Goal: Information Seeking & Learning: Find specific fact

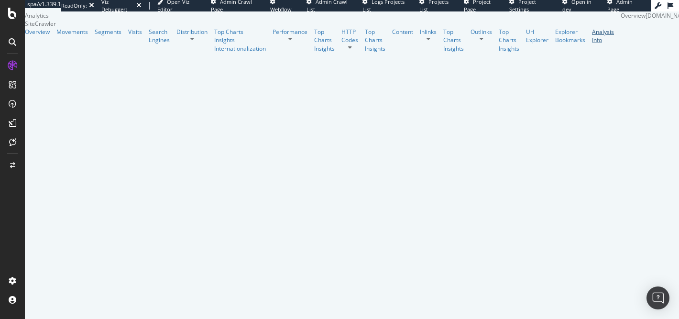
click at [592, 44] on div "Analysis Info" at bounding box center [603, 36] width 22 height 16
drag, startPoint x: 336, startPoint y: 202, endPoint x: 259, endPoint y: 202, distance: 77.4
copy dl "[URL][DOMAIN_NAME]"
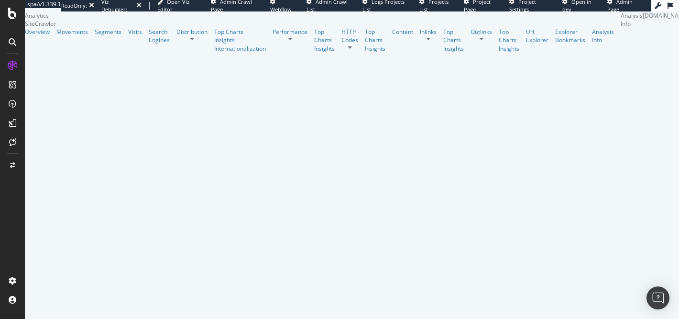
drag, startPoint x: 345, startPoint y: 198, endPoint x: 255, endPoint y: 198, distance: 89.4
